Goal: Task Accomplishment & Management: Use online tool/utility

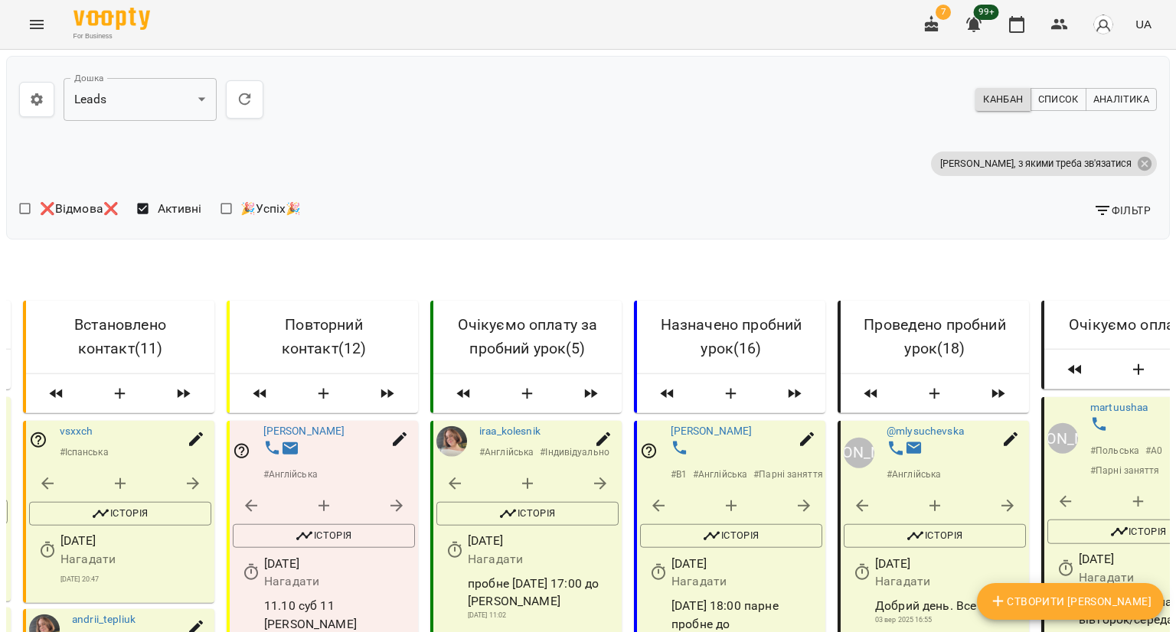
click at [940, 21] on icon "button" at bounding box center [932, 24] width 18 height 18
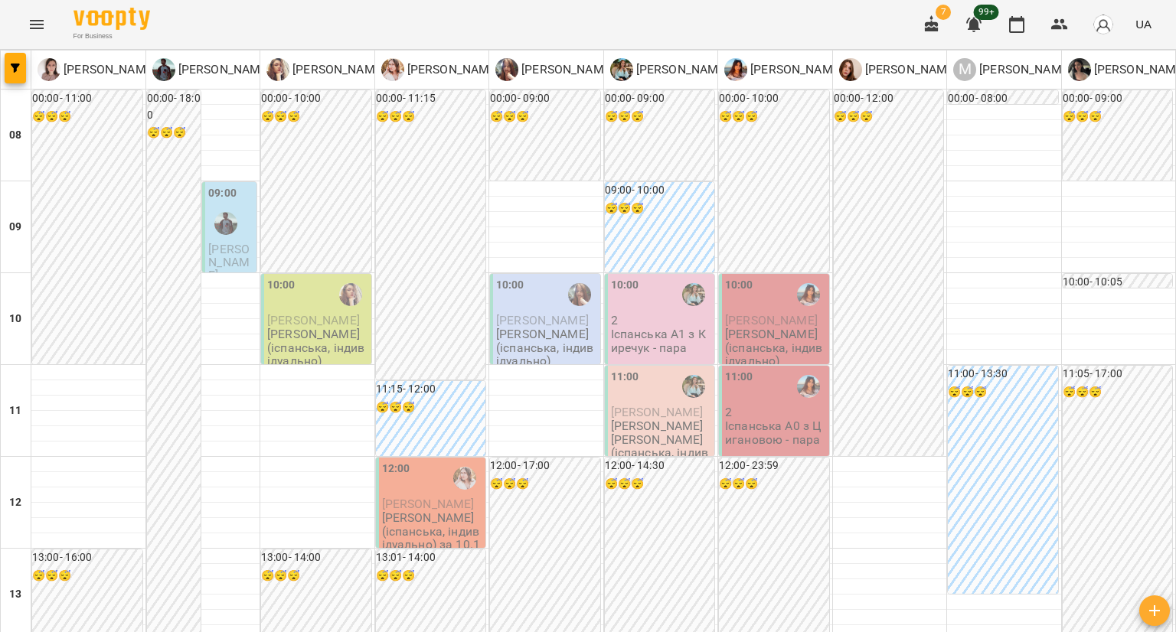
scroll to position [383, 0]
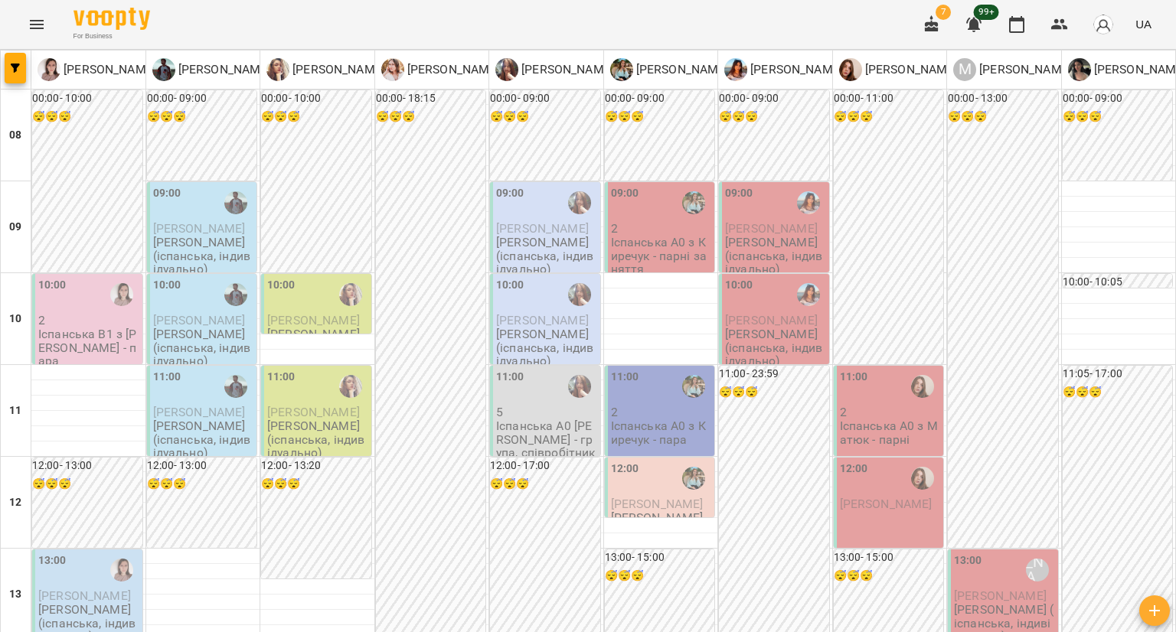
scroll to position [306, 0]
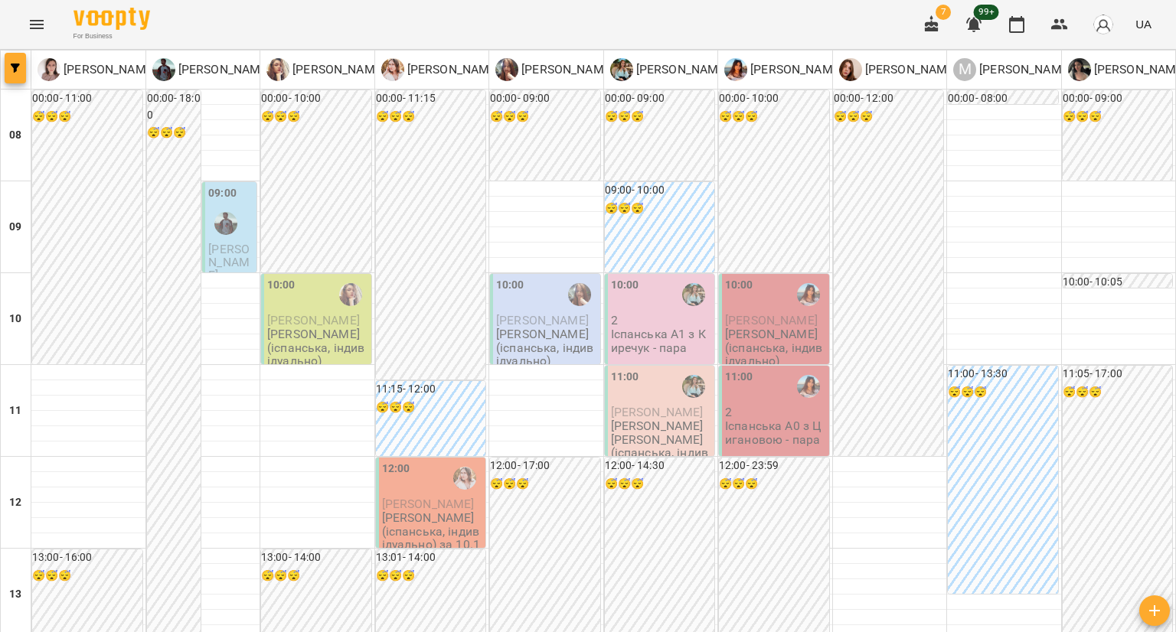
click at [15, 56] on button "button" at bounding box center [15, 68] width 21 height 31
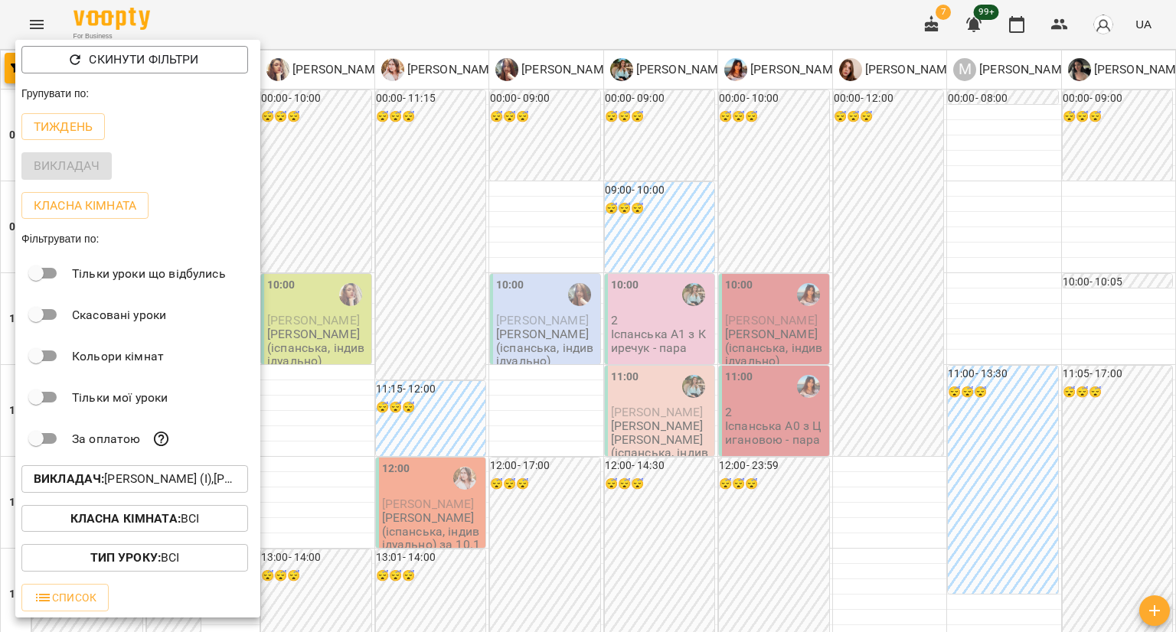
click at [74, 479] on b "Викладач :" at bounding box center [69, 479] width 70 height 15
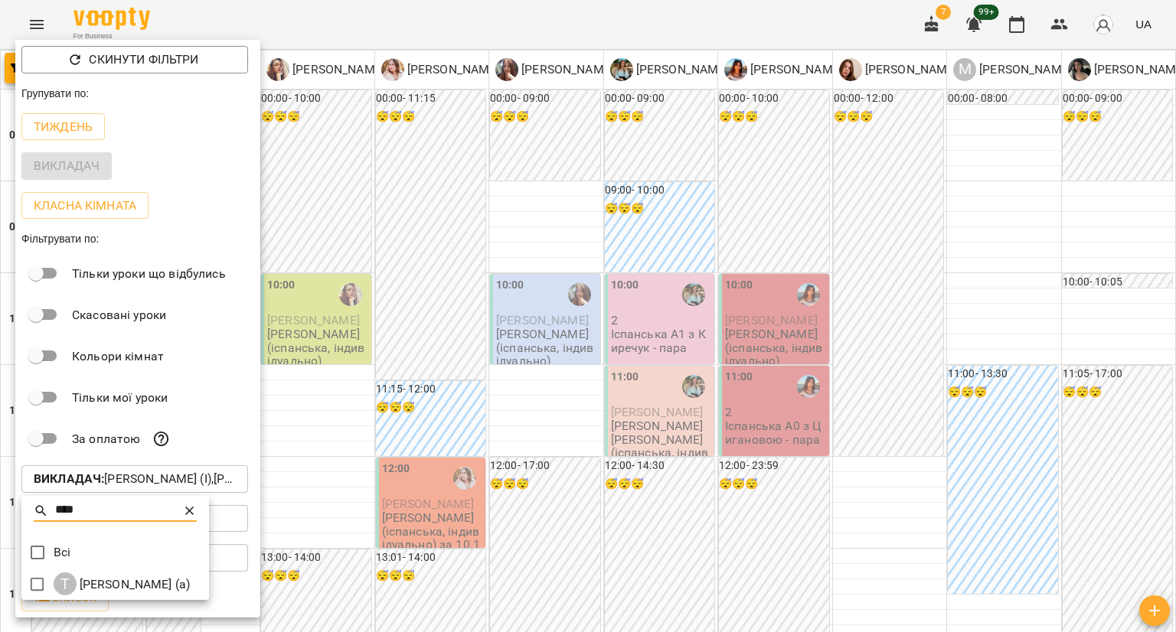
type input "****"
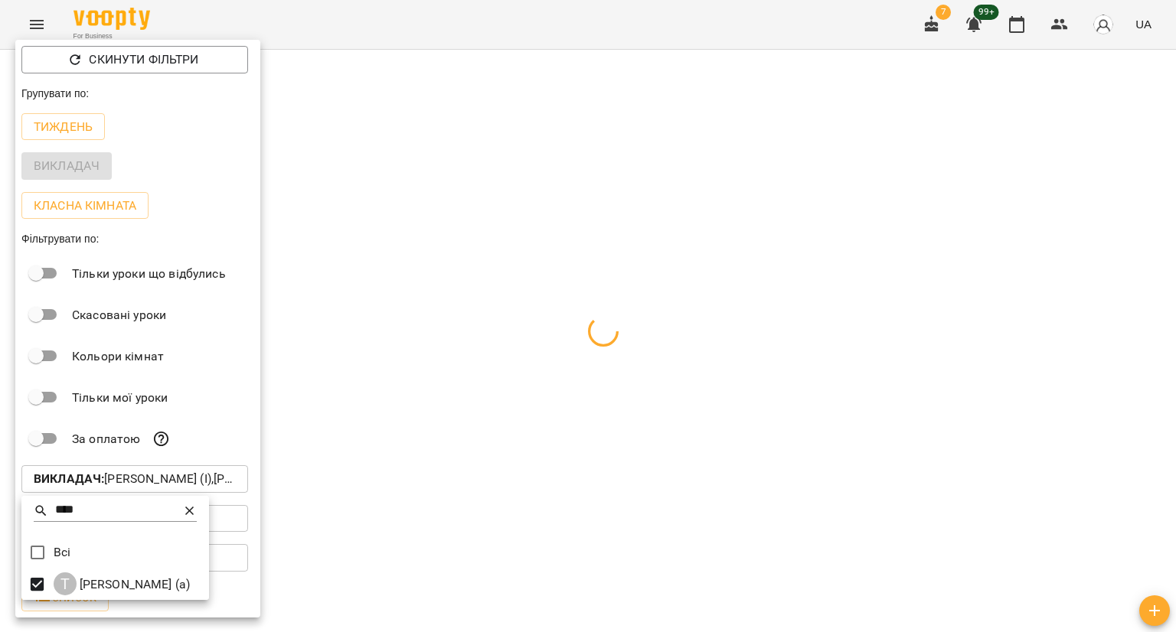
click at [413, 31] on div at bounding box center [588, 316] width 1176 height 632
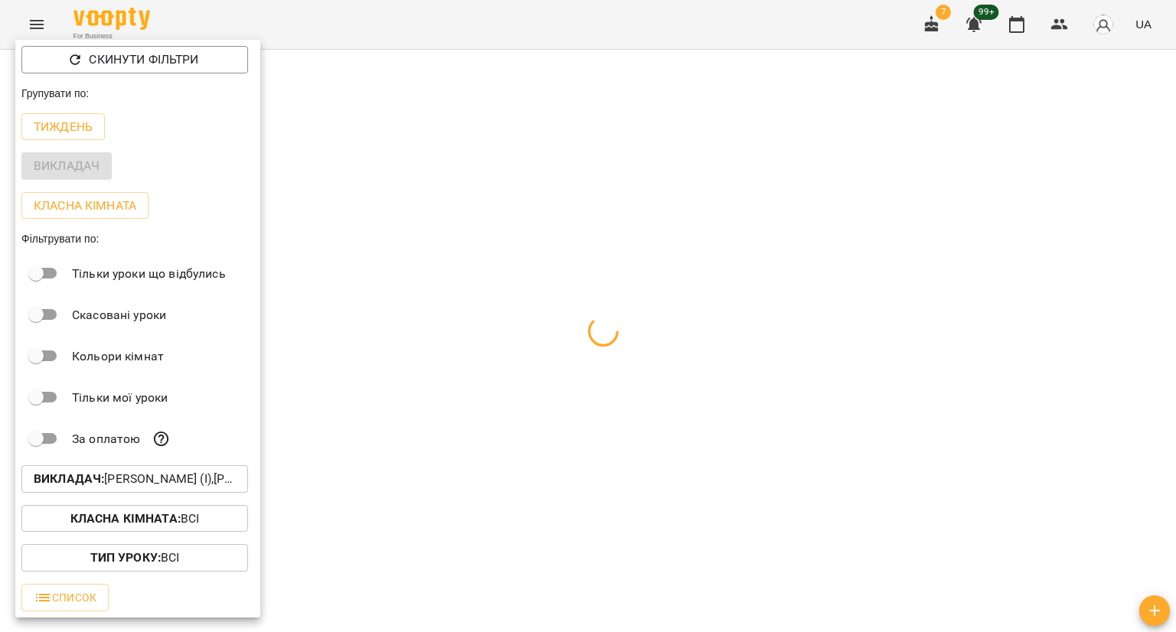
click at [413, 31] on div at bounding box center [588, 316] width 1176 height 632
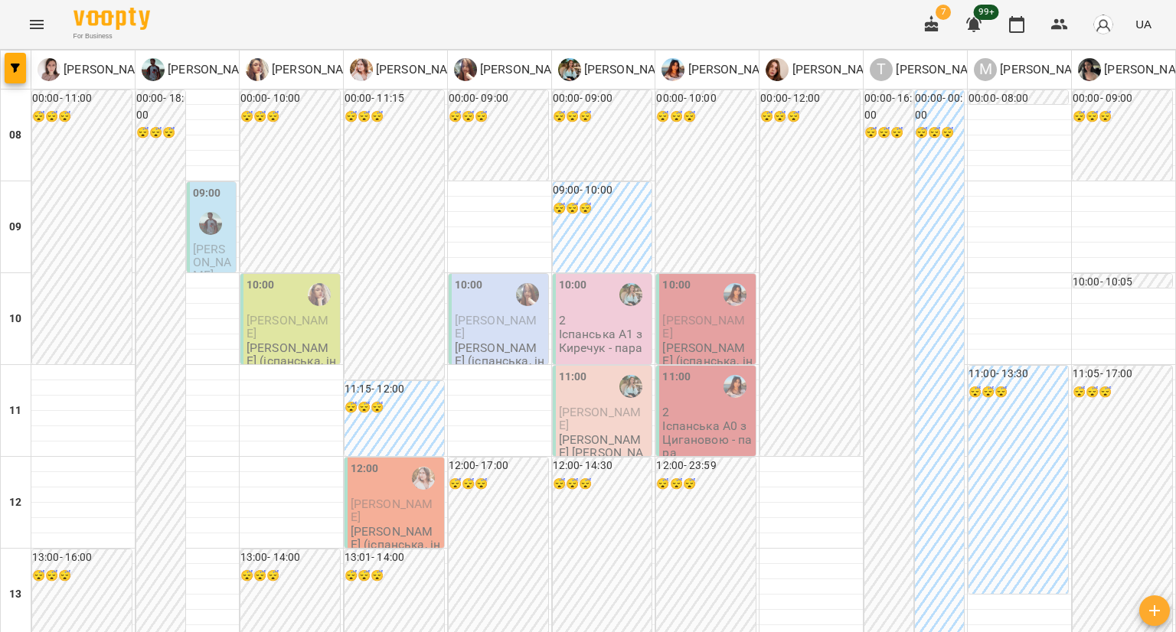
scroll to position [937, 0]
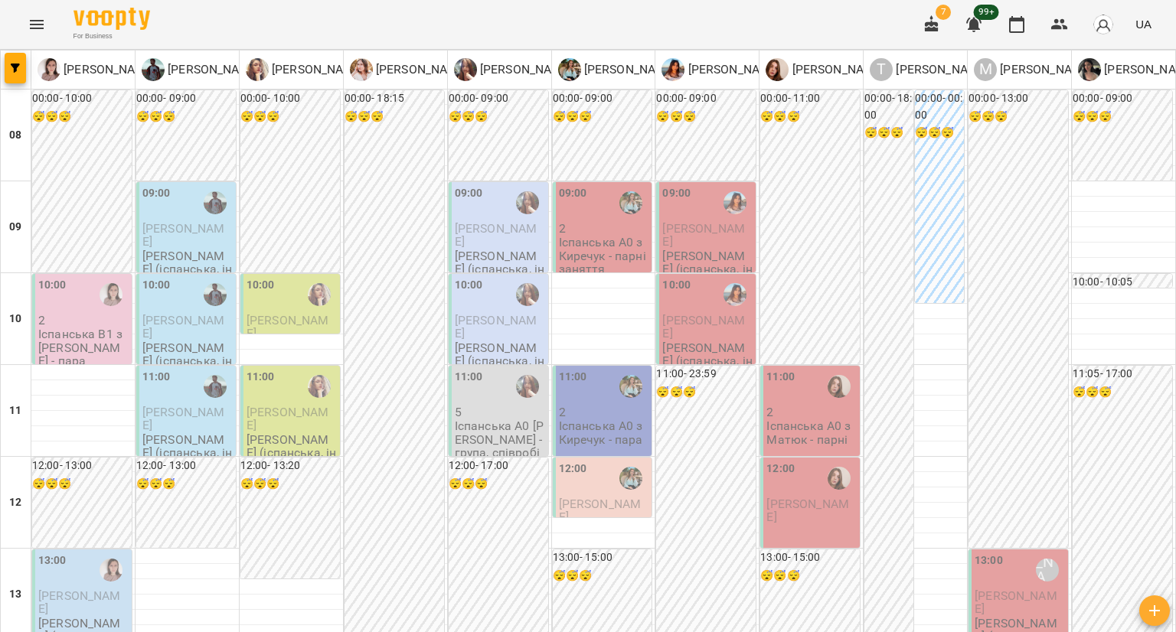
scroll to position [784, 0]
click at [13, 67] on icon "button" at bounding box center [15, 68] width 9 height 9
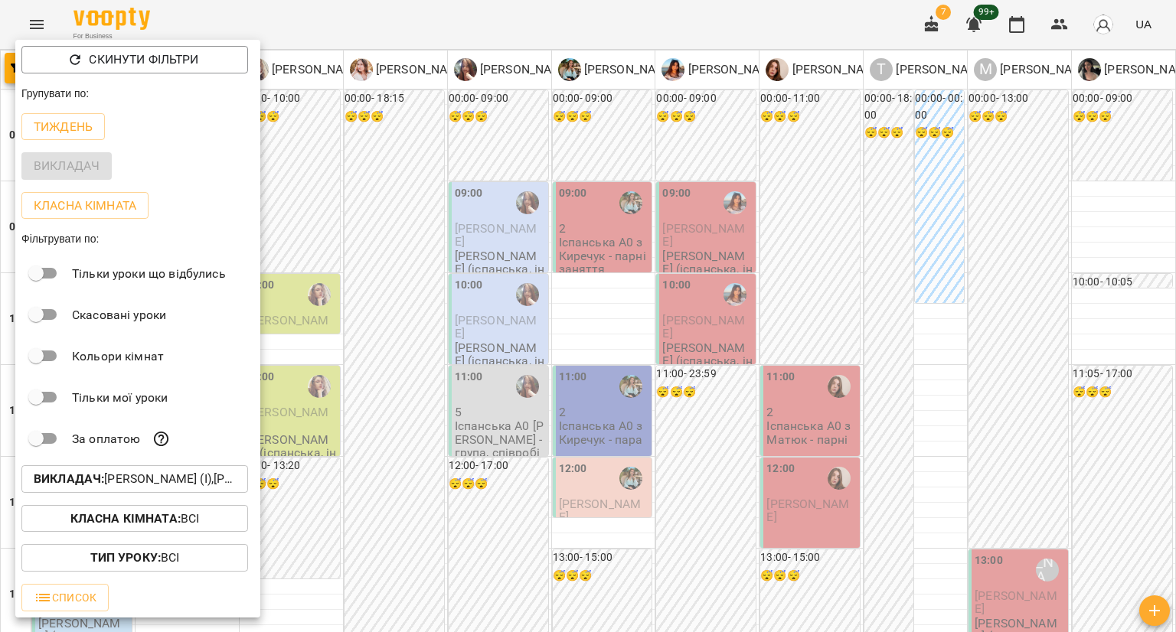
click at [110, 475] on p "Викладач : [PERSON_NAME] (і),[PERSON_NAME] (і),[PERSON_NAME] (і),[PERSON_NAME] …" at bounding box center [135, 479] width 202 height 18
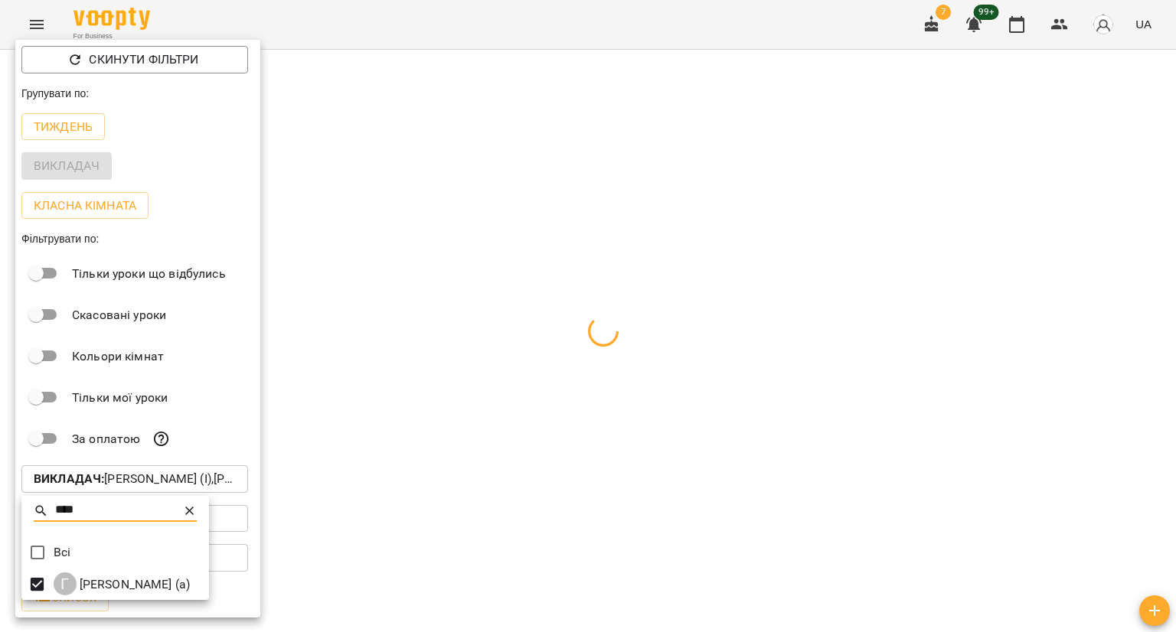
drag, startPoint x: 92, startPoint y: 508, endPoint x: 8, endPoint y: 500, distance: 83.8
click at [8, 500] on div "**** Всі Г [PERSON_NAME] (а)" at bounding box center [588, 316] width 1176 height 632
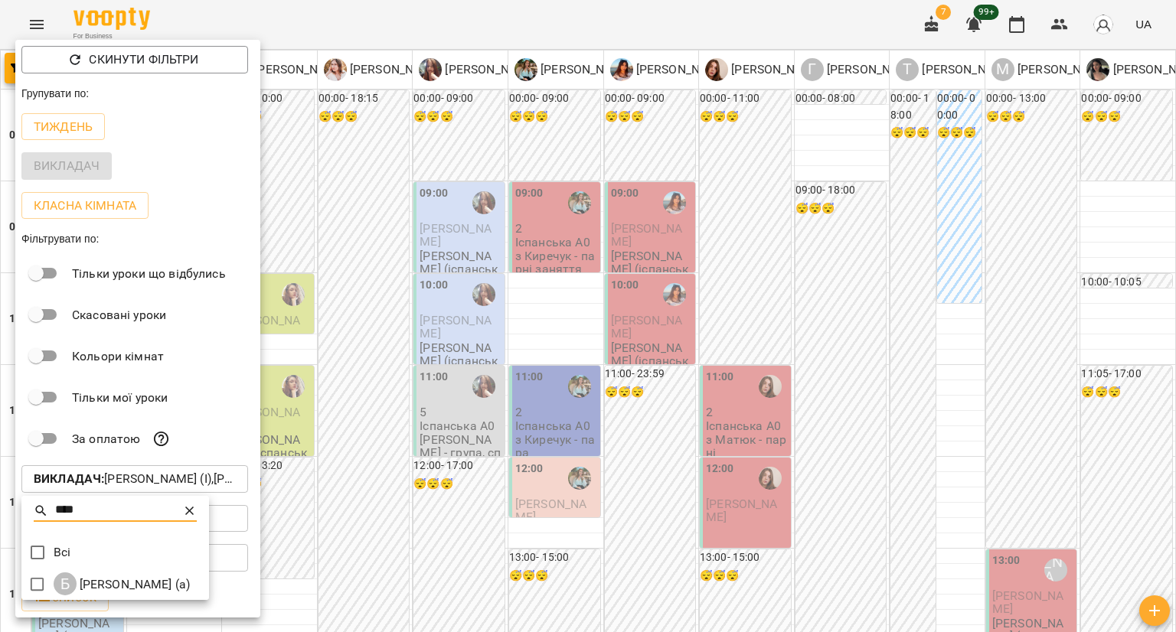
type input "****"
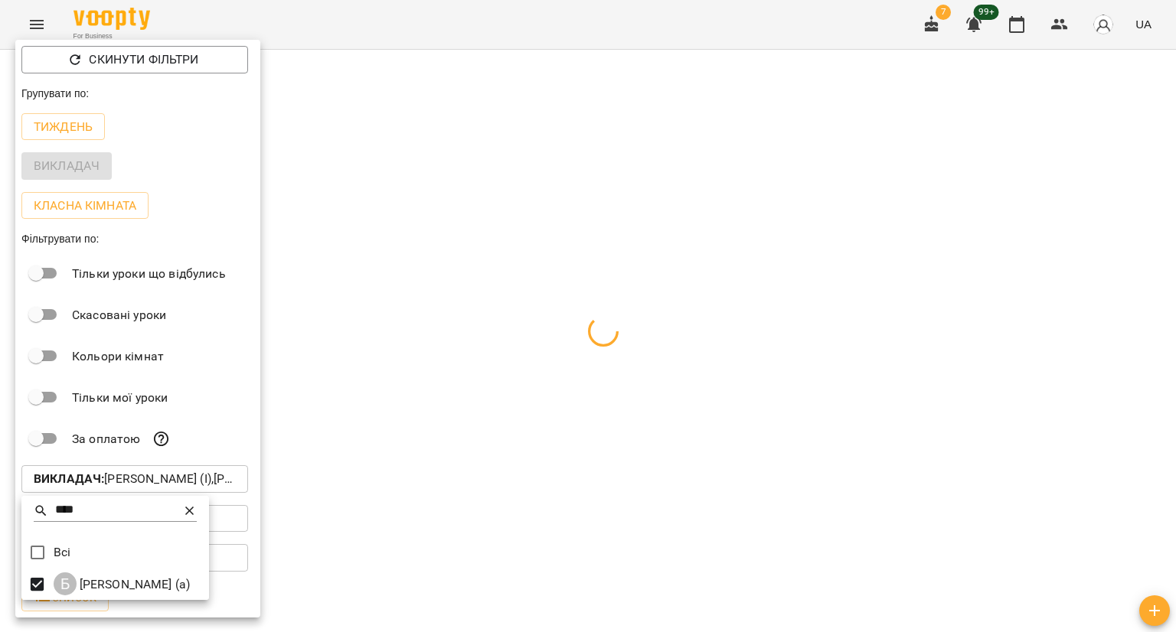
click at [605, 22] on div at bounding box center [588, 316] width 1176 height 632
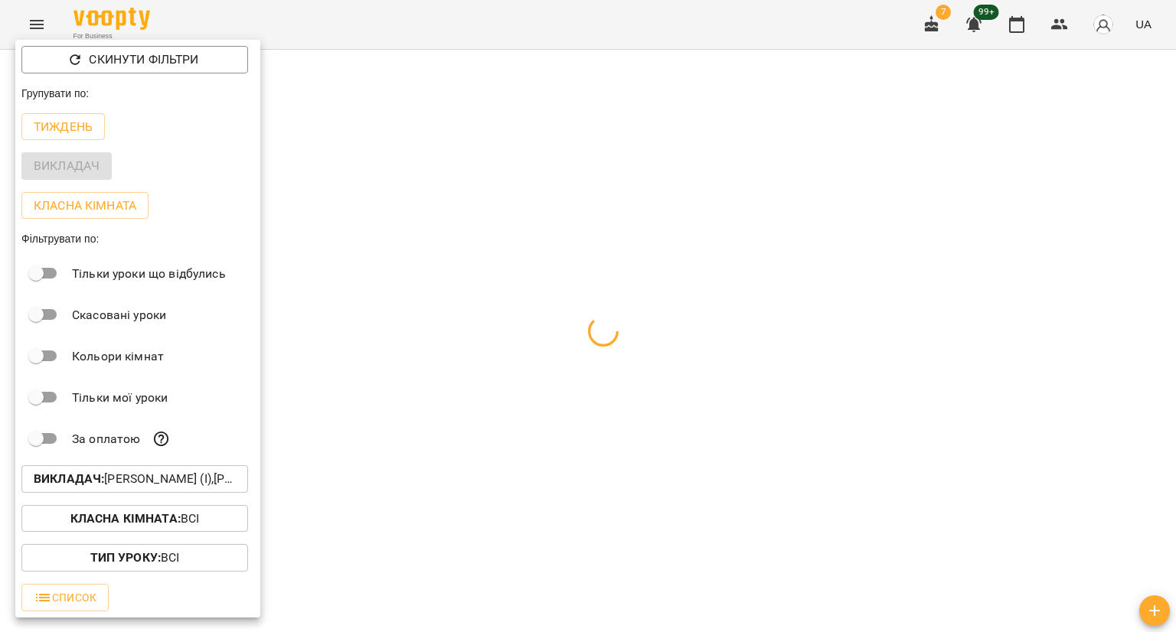
click at [605, 22] on div at bounding box center [588, 316] width 1176 height 632
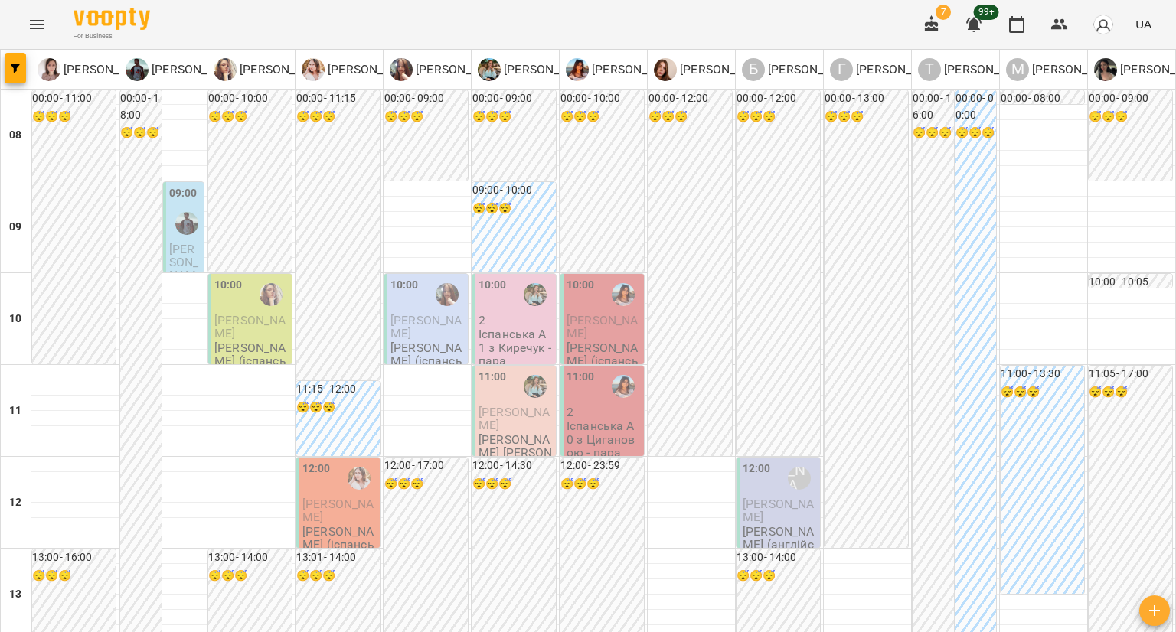
scroll to position [766, 0]
click at [20, 75] on button "button" at bounding box center [15, 68] width 21 height 31
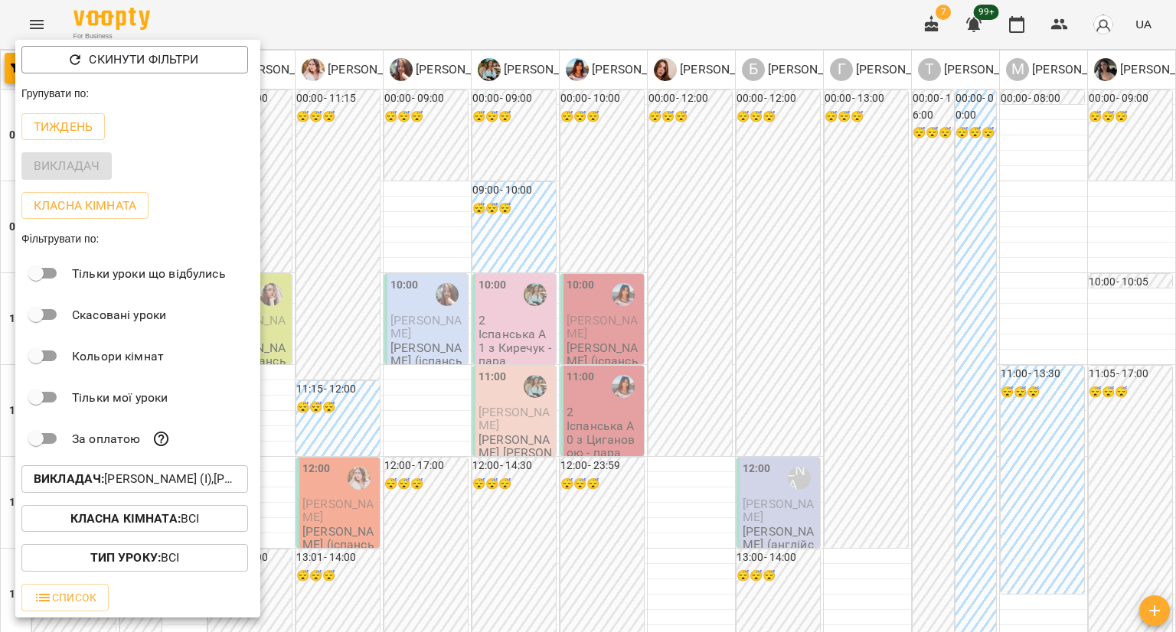
click at [127, 483] on p "Викладач : [PERSON_NAME] (і),[PERSON_NAME] (і),[PERSON_NAME] (а),[PERSON_NAME] …" at bounding box center [135, 479] width 202 height 18
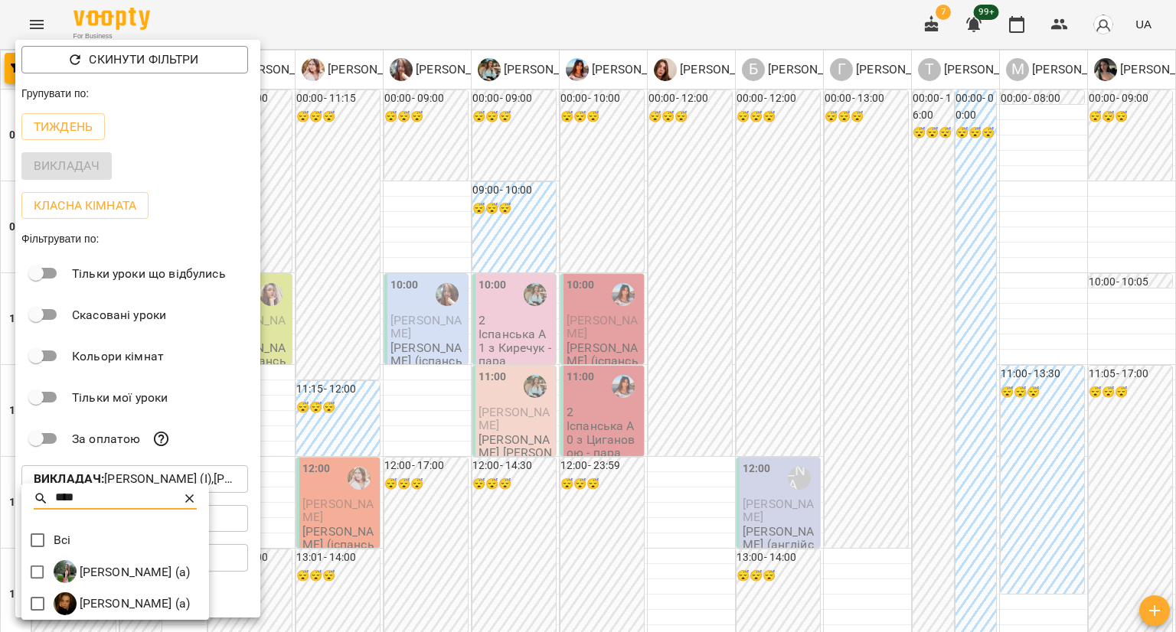
type input "****"
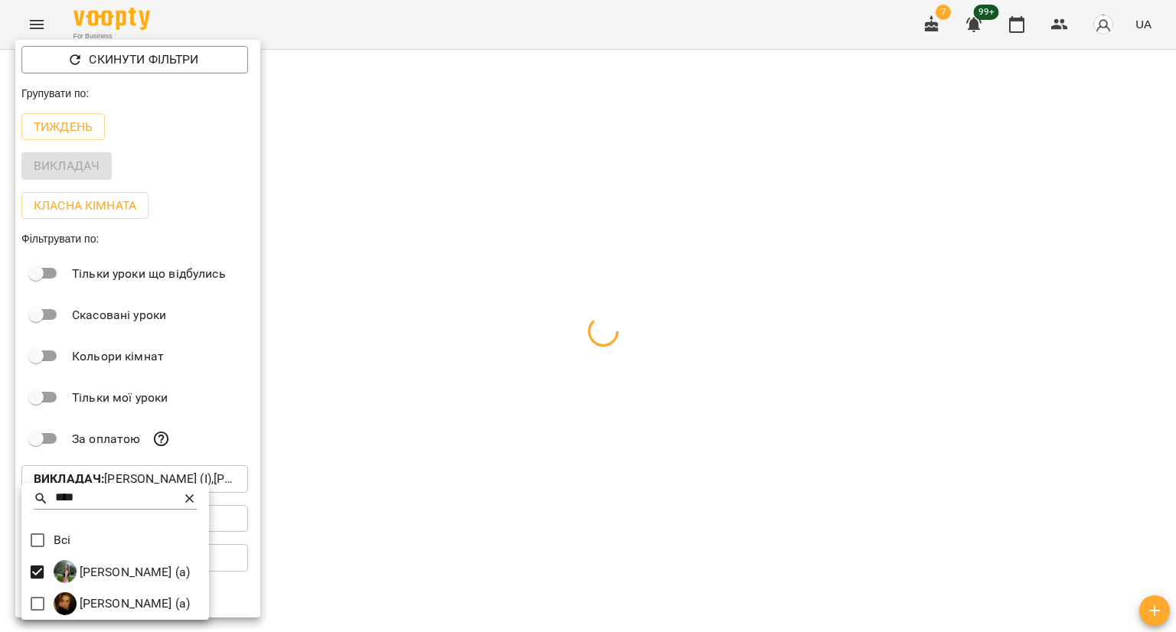
click at [456, 26] on div at bounding box center [588, 316] width 1176 height 632
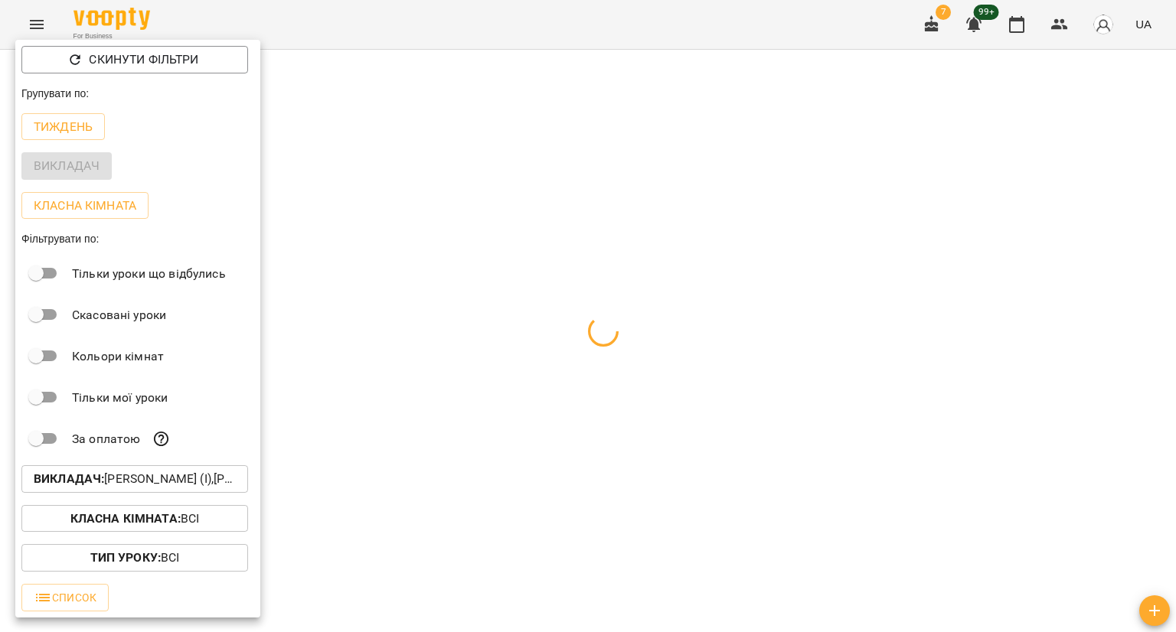
click at [456, 26] on div "**** Всі [PERSON_NAME] (а) [PERSON_NAME] (а)" at bounding box center [588, 316] width 1176 height 632
click at [456, 26] on div at bounding box center [588, 316] width 1176 height 632
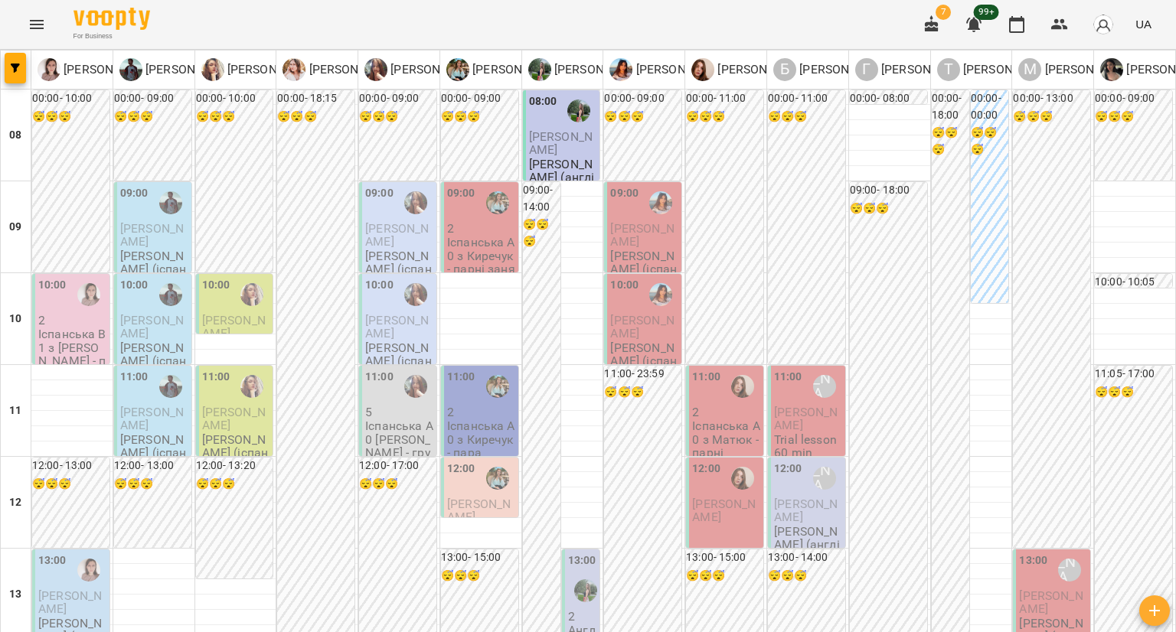
scroll to position [937, 0]
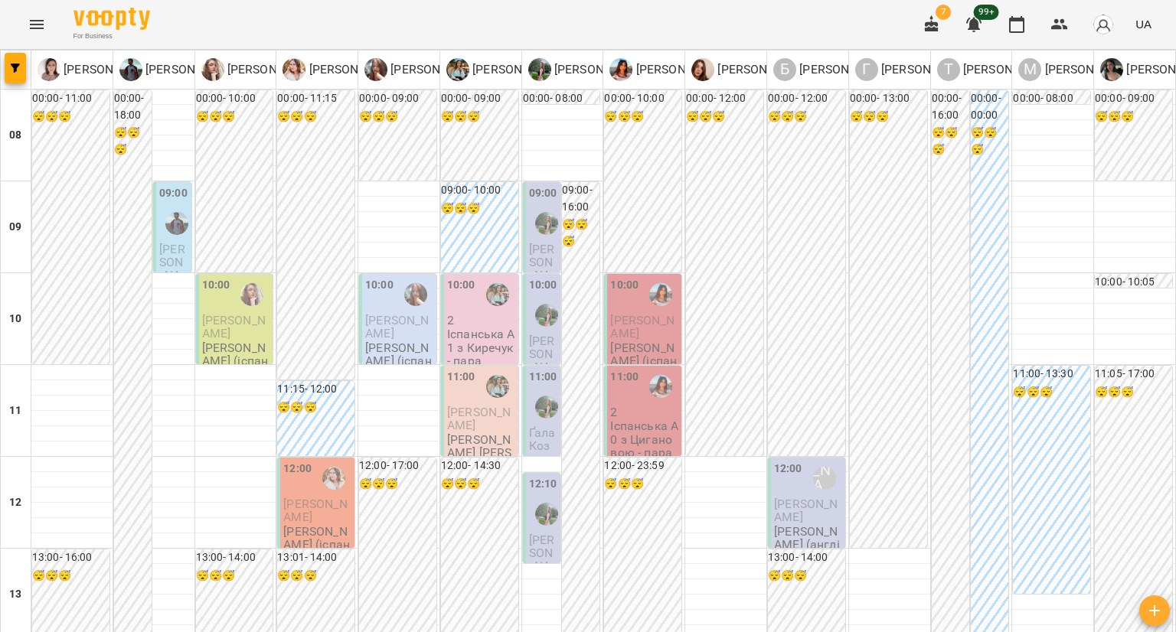
scroll to position [459, 0]
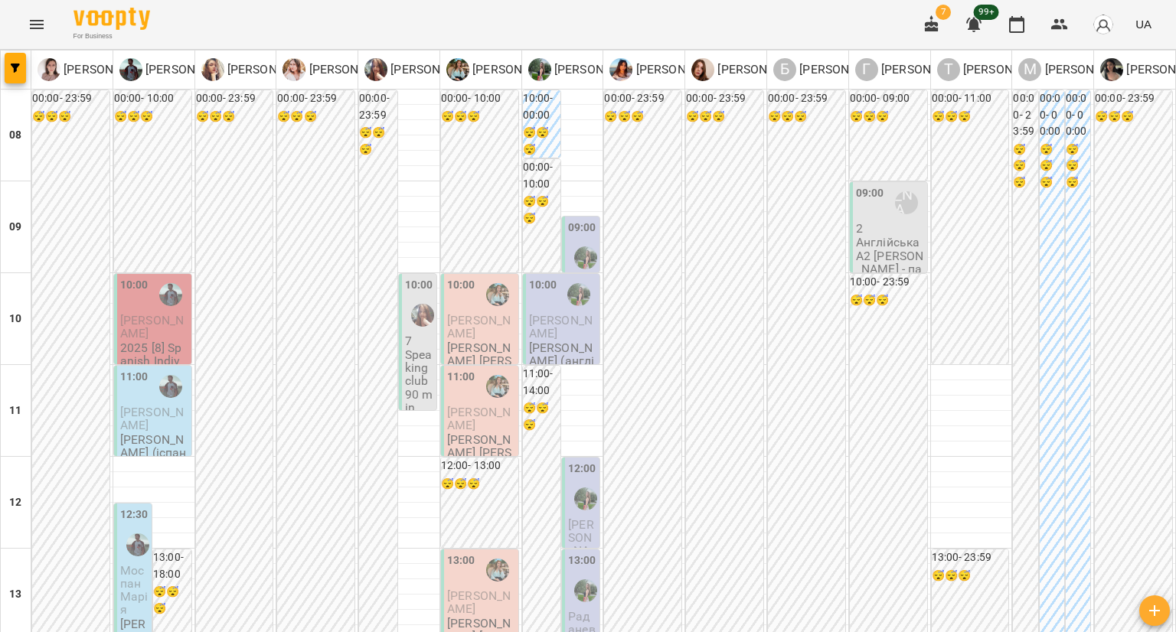
scroll to position [153, 0]
